Goal: Information Seeking & Learning: Learn about a topic

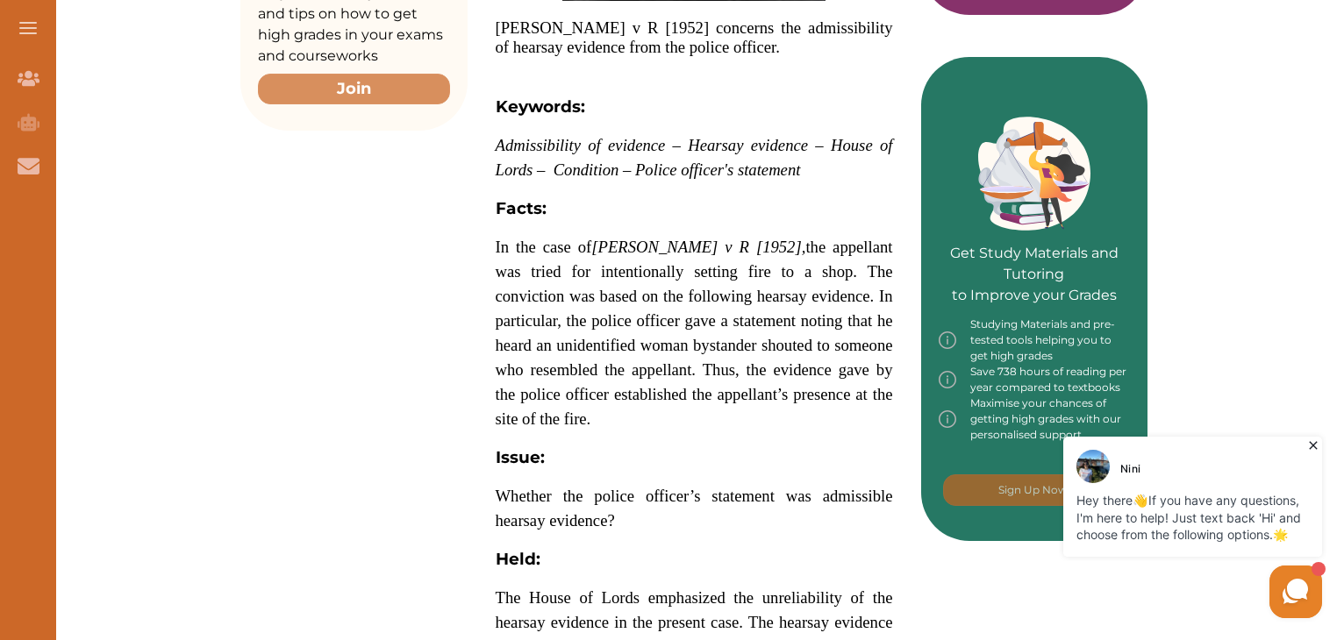
scroll to position [672, 0]
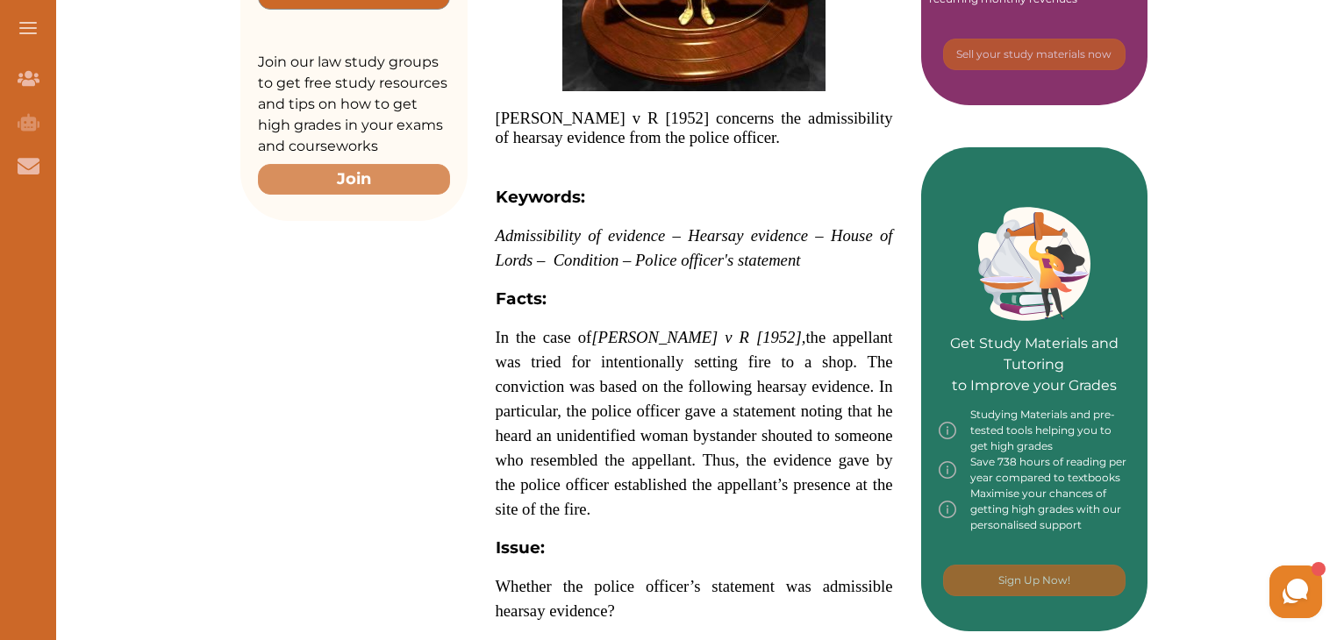
scroll to position [631, 0]
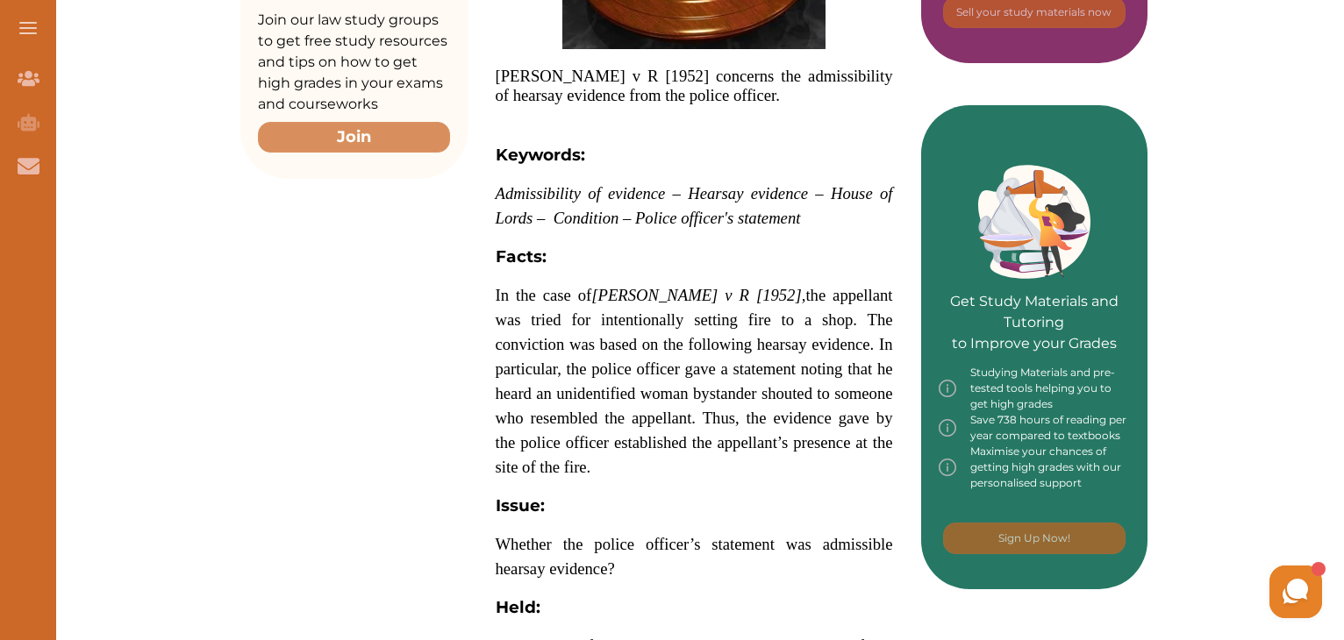
drag, startPoint x: 497, startPoint y: 253, endPoint x: 550, endPoint y: 329, distance: 92.0
click at [550, 329] on p "[PERSON_NAME] v R [1952] concerns the admissibility of hearsay evidence from th…" at bounding box center [694, 491] width 397 height 1315
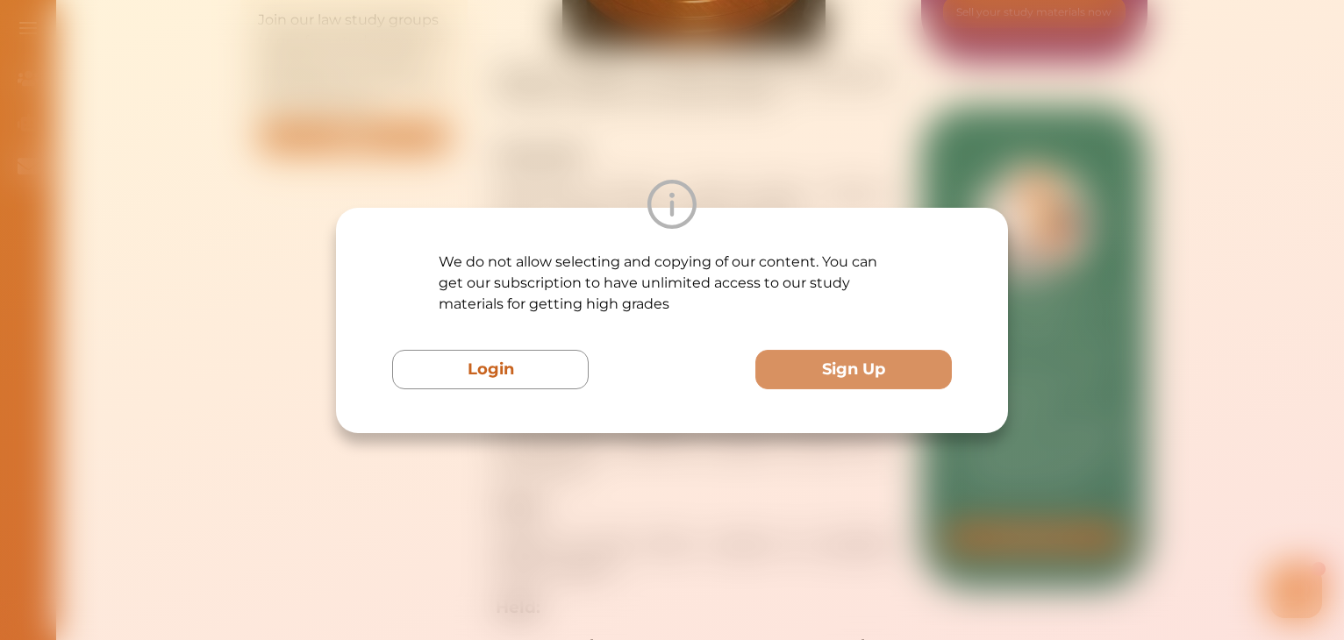
scroll to position [660, 0]
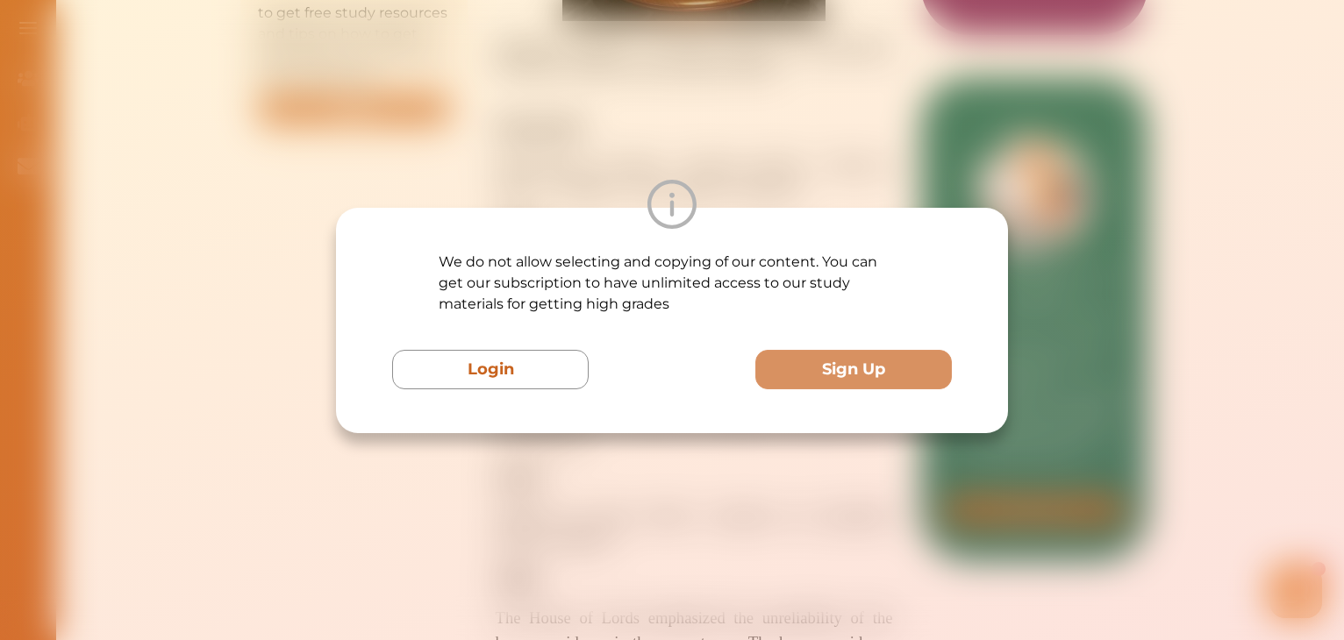
click at [703, 131] on div "We do not allow selecting and copying of our content. You can get our subscript…" at bounding box center [672, 320] width 1344 height 640
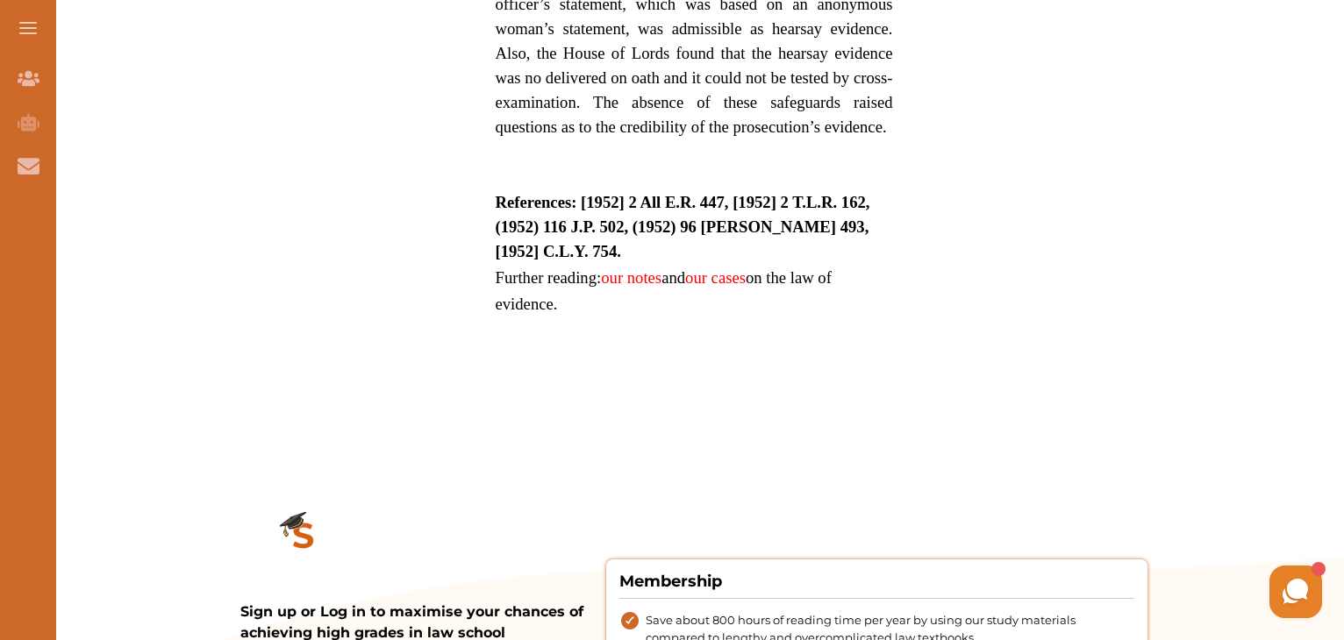
scroll to position [1447, 0]
